Goal: Communication & Community: Answer question/provide support

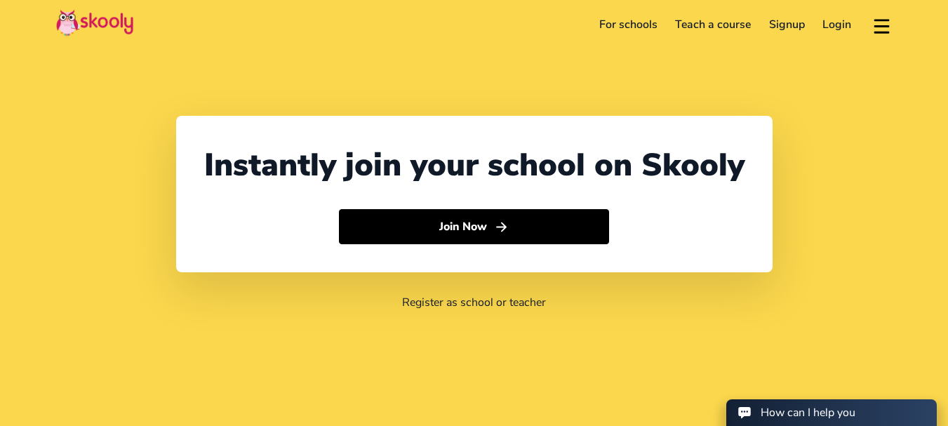
select select "91"
select select "[GEOGRAPHIC_DATA]"
select select "[GEOGRAPHIC_DATA]/[GEOGRAPHIC_DATA]"
click at [834, 21] on link "Login" at bounding box center [837, 24] width 47 height 22
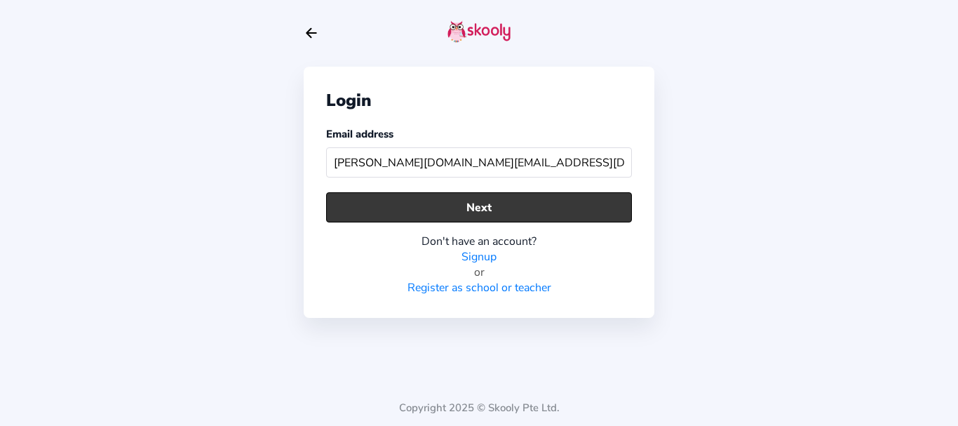
type input "[PERSON_NAME][DOMAIN_NAME][EMAIL_ADDRESS][DOMAIN_NAME]"
click at [453, 207] on button "Next" at bounding box center [479, 207] width 306 height 30
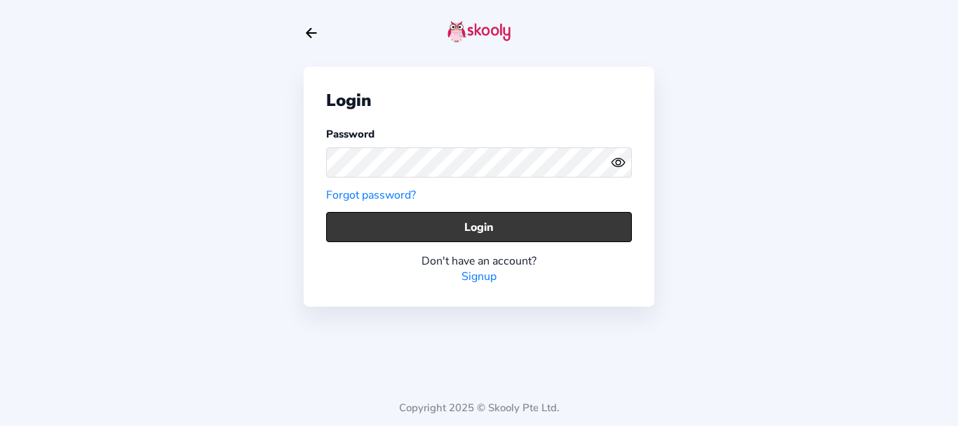
click at [389, 228] on button "Login" at bounding box center [479, 227] width 306 height 30
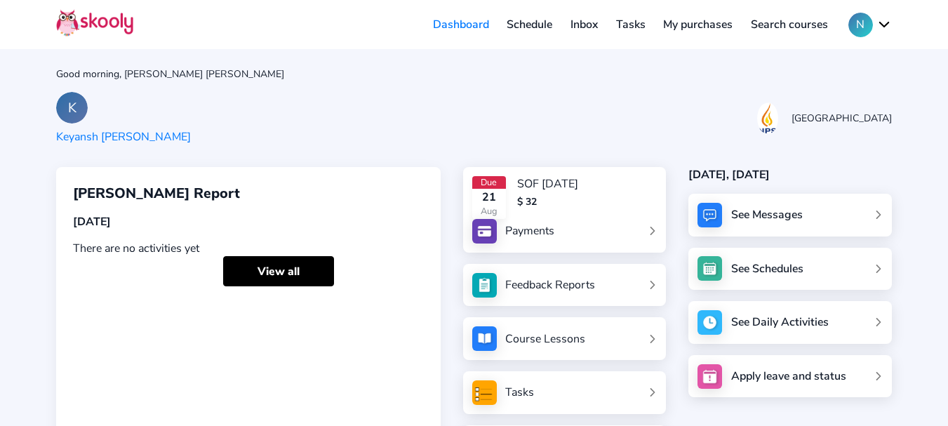
click at [584, 27] on link "Inbox" at bounding box center [584, 24] width 46 height 22
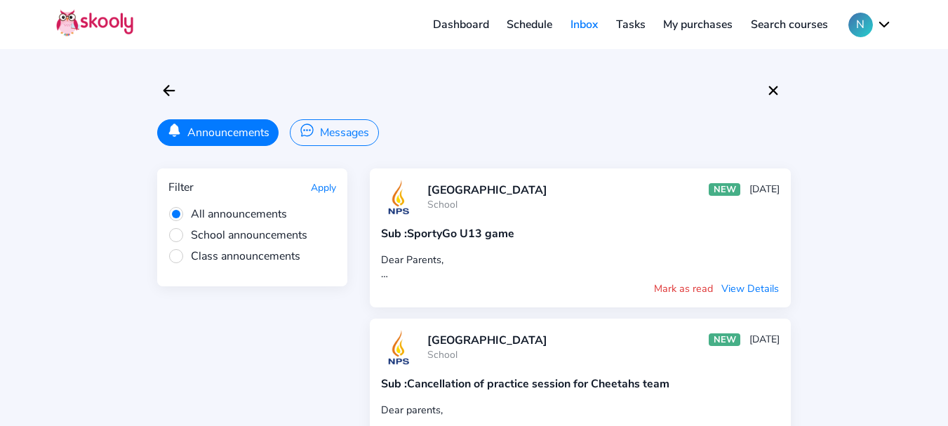
click at [27, 185] on div "Announcements Messages Filter Apply All announcements School announcements Clas…" at bounding box center [474, 326] width 948 height 652
click at [337, 134] on button "Messages" at bounding box center [334, 132] width 88 height 27
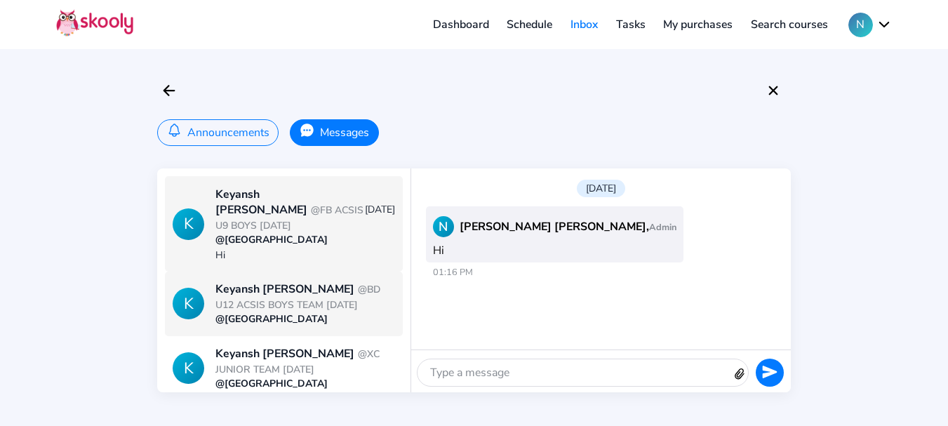
click at [248, 281] on div "[PERSON_NAME] @BD U12 ACSIS BOYS TEAM [DATE]" at bounding box center [304, 296] width 179 height 31
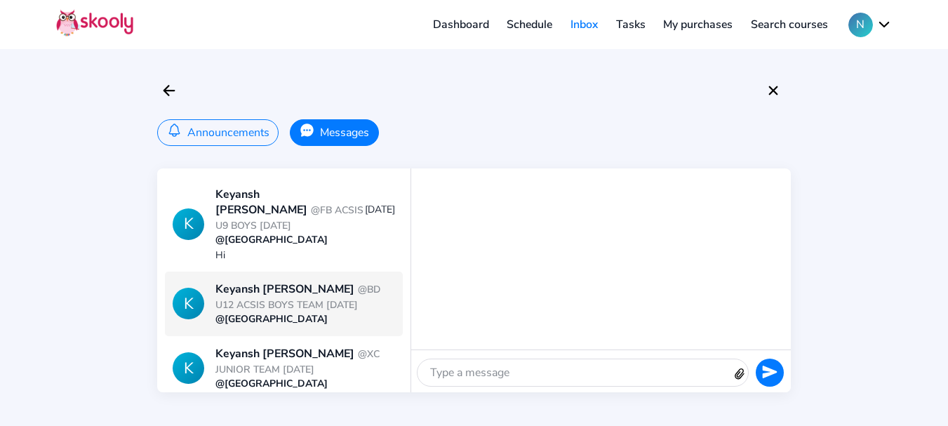
scroll to position [210, 0]
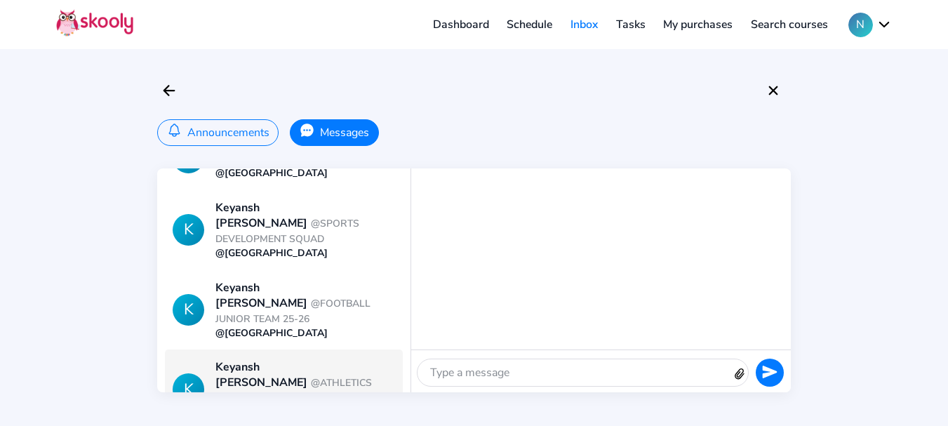
click at [283, 359] on div "[PERSON_NAME] @ATHLETICS JUNIOR TEAM 25-26" at bounding box center [304, 382] width 179 height 46
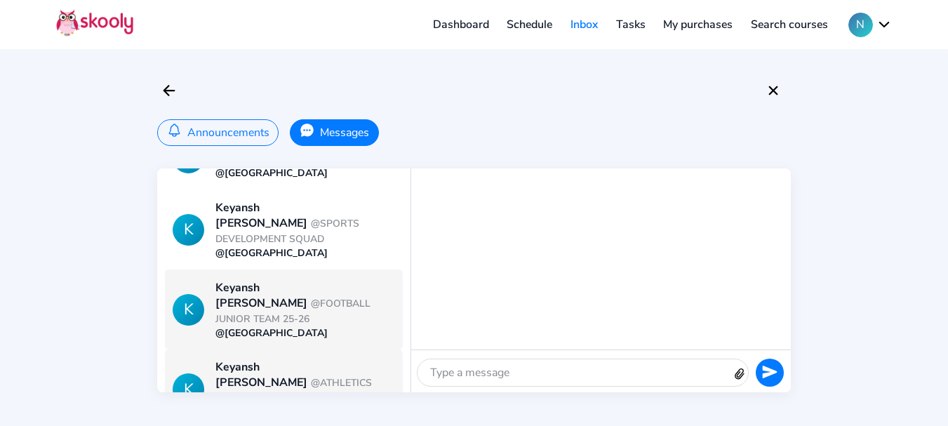
scroll to position [323, 0]
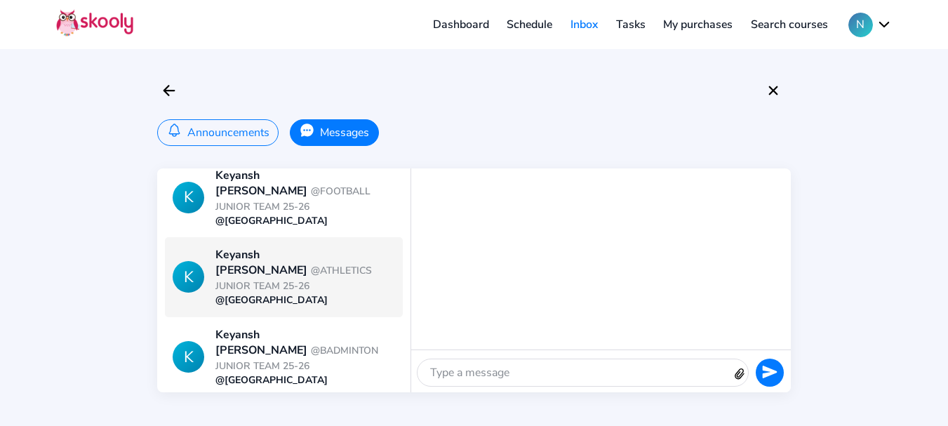
click at [308, 407] on div "Keyansh [PERSON_NAME] @SOF [DATE] (32)" at bounding box center [304, 422] width 179 height 31
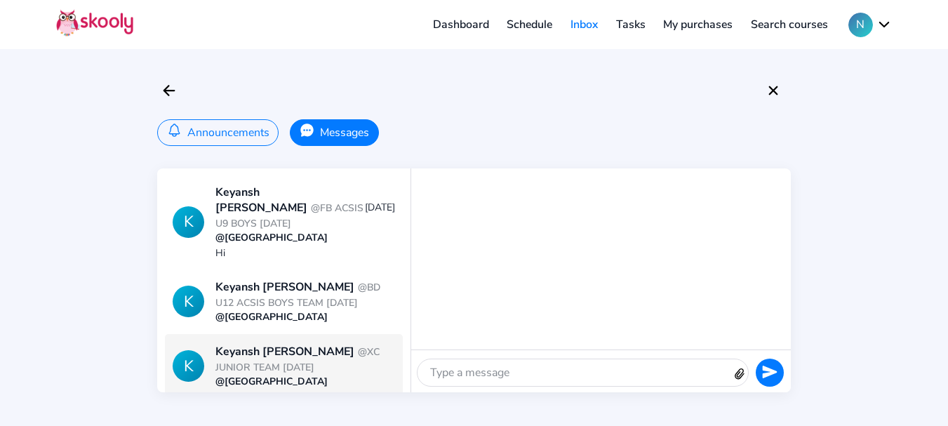
scroll to position [0, 0]
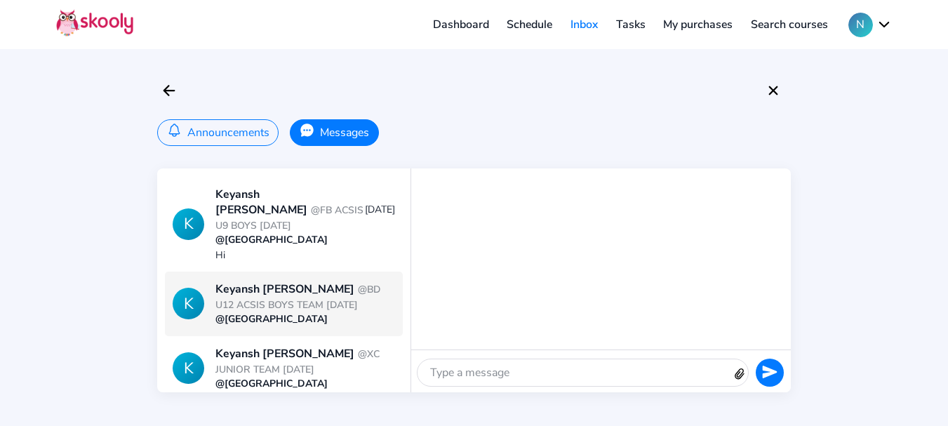
click at [295, 289] on span "@BD U12 ACSIS BOYS TEAM [DATE]" at bounding box center [297, 297] width 165 height 29
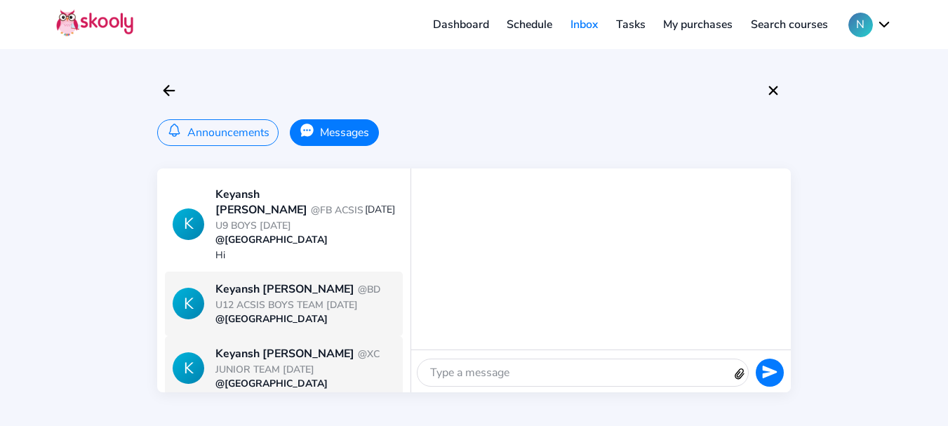
click at [291, 346] on div "Keyansh [PERSON_NAME] @XC JUNIOR TEAM [DATE]" at bounding box center [304, 361] width 179 height 31
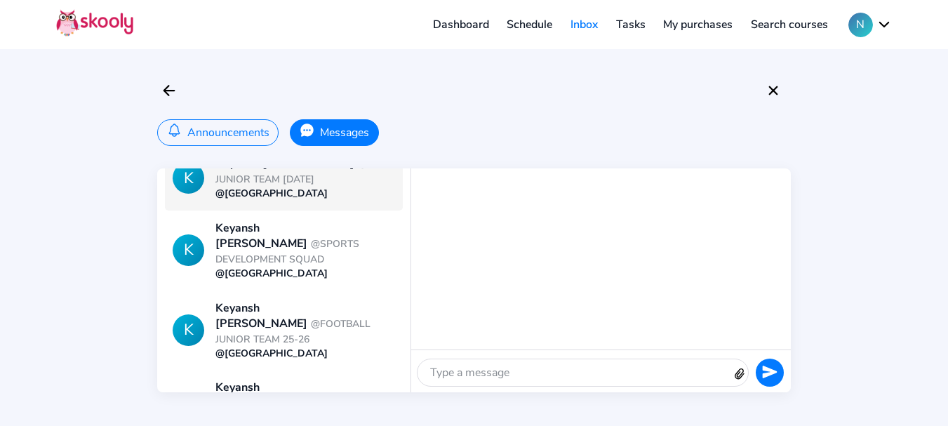
scroll to position [210, 0]
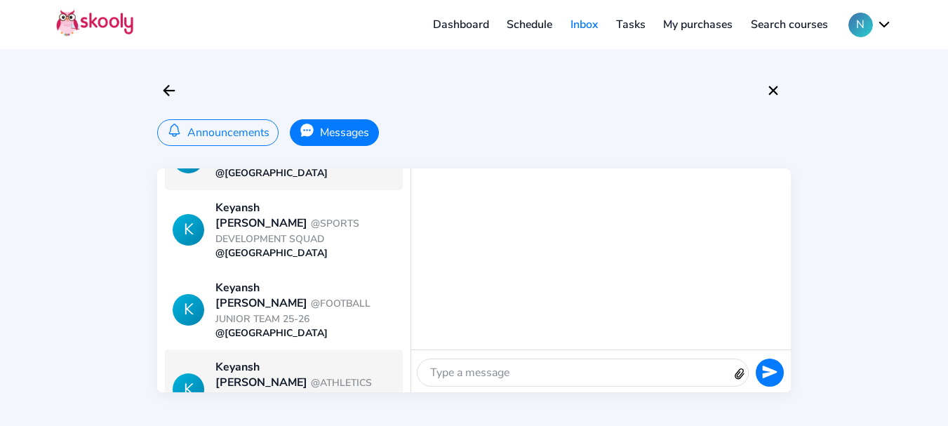
click at [289, 359] on div "[PERSON_NAME] @ATHLETICS JUNIOR TEAM 25-26" at bounding box center [304, 382] width 179 height 46
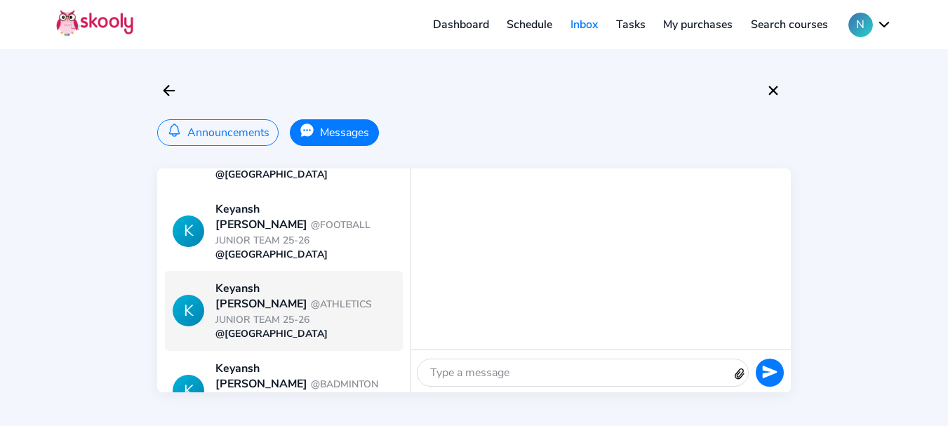
scroll to position [323, 0]
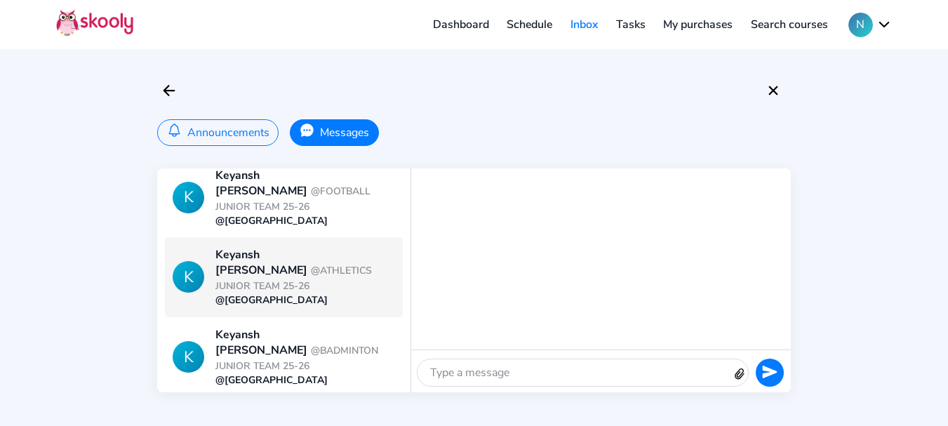
click at [279, 407] on div "Keyansh [PERSON_NAME] @SOF [DATE] (32)" at bounding box center [304, 422] width 179 height 31
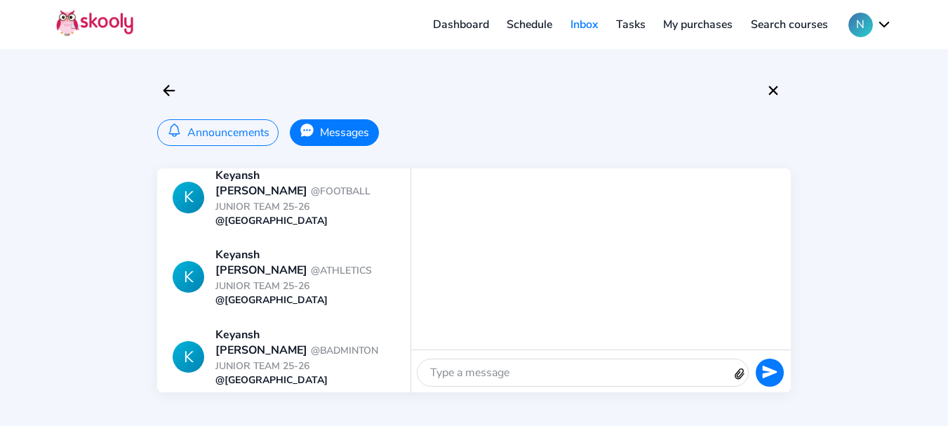
scroll to position [0, 0]
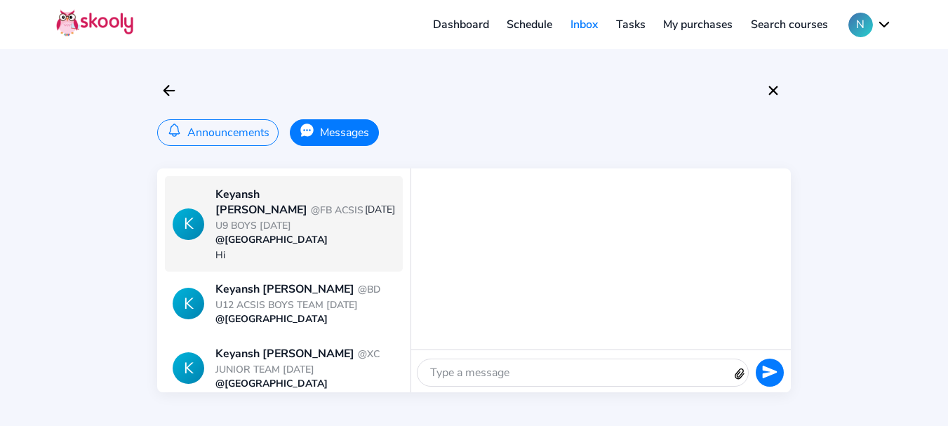
click at [302, 233] on div "@[GEOGRAPHIC_DATA]" at bounding box center [304, 239] width 179 height 13
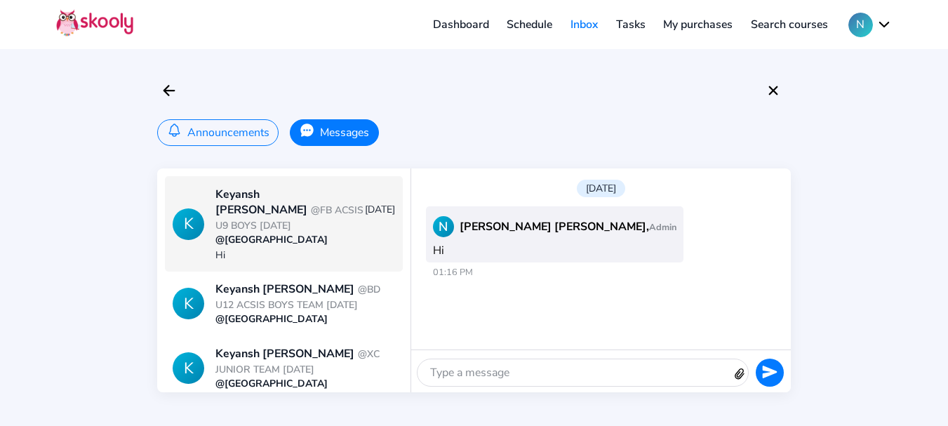
click at [79, 184] on div "Announcements Messages K [PERSON_NAME] @FB ACSIS U9 BOYS [DATE] [DATE] @[GEOGRA…" at bounding box center [474, 213] width 948 height 426
drag, startPoint x: 543, startPoint y: 225, endPoint x: 565, endPoint y: 225, distance: 21.7
click at [565, 225] on div "N [PERSON_NAME] [PERSON_NAME], Admin Hi" at bounding box center [554, 234] width 257 height 56
click at [607, 277] on span "01:16 PM" at bounding box center [567, 272] width 282 height 13
click at [508, 121] on div "Announcements Messages" at bounding box center [474, 132] width 634 height 27
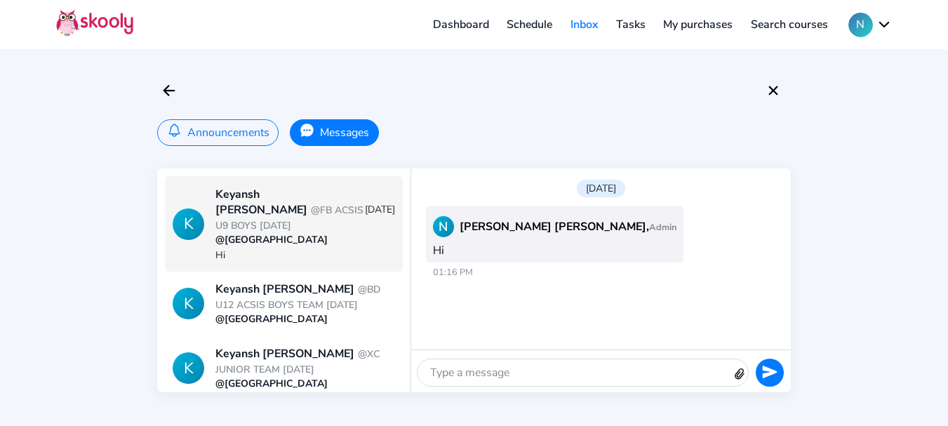
click at [406, 80] on div at bounding box center [474, 91] width 634 height 24
